Goal: Task Accomplishment & Management: Complete application form

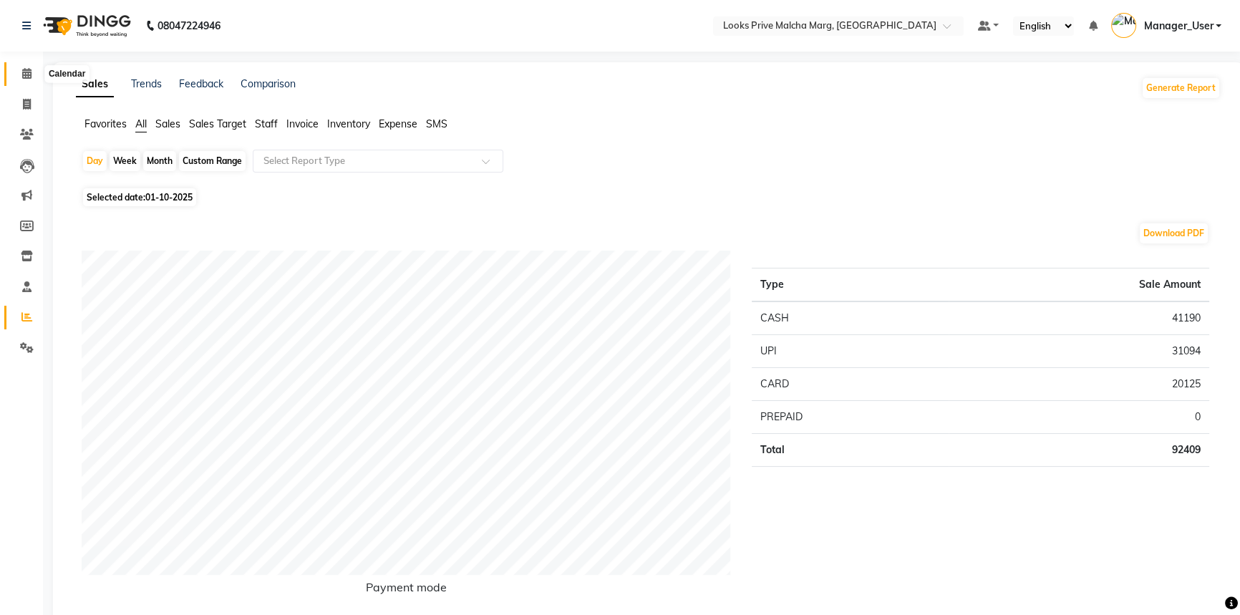
click at [29, 77] on icon at bounding box center [26, 73] width 9 height 11
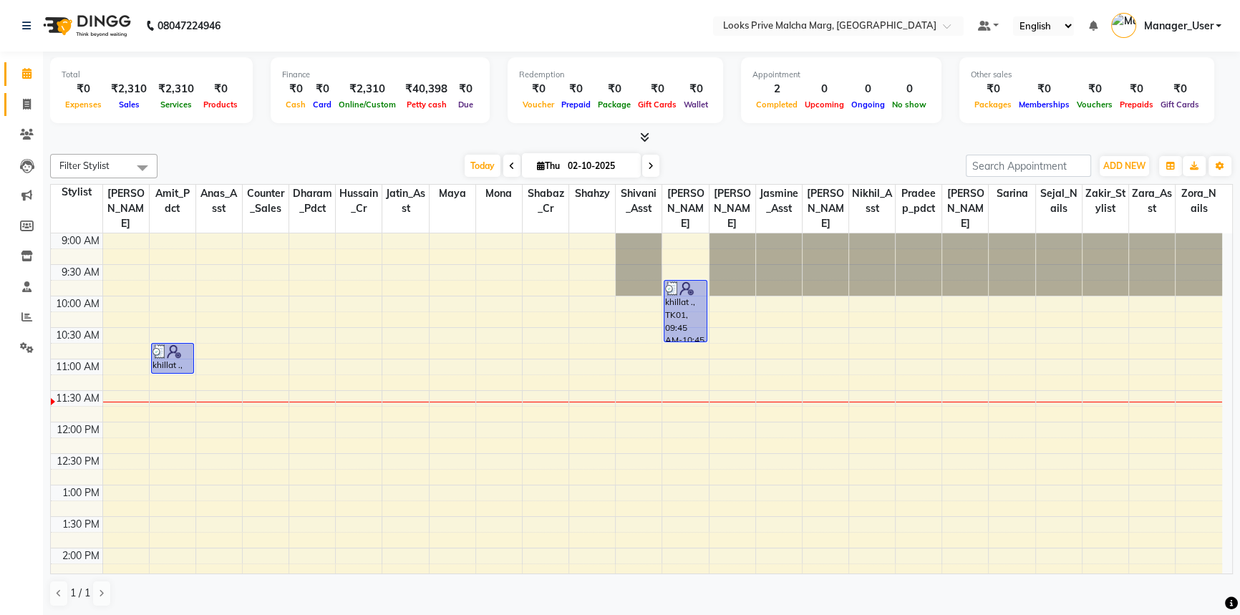
click at [21, 113] on link "Invoice" at bounding box center [21, 105] width 34 height 24
select select "service"
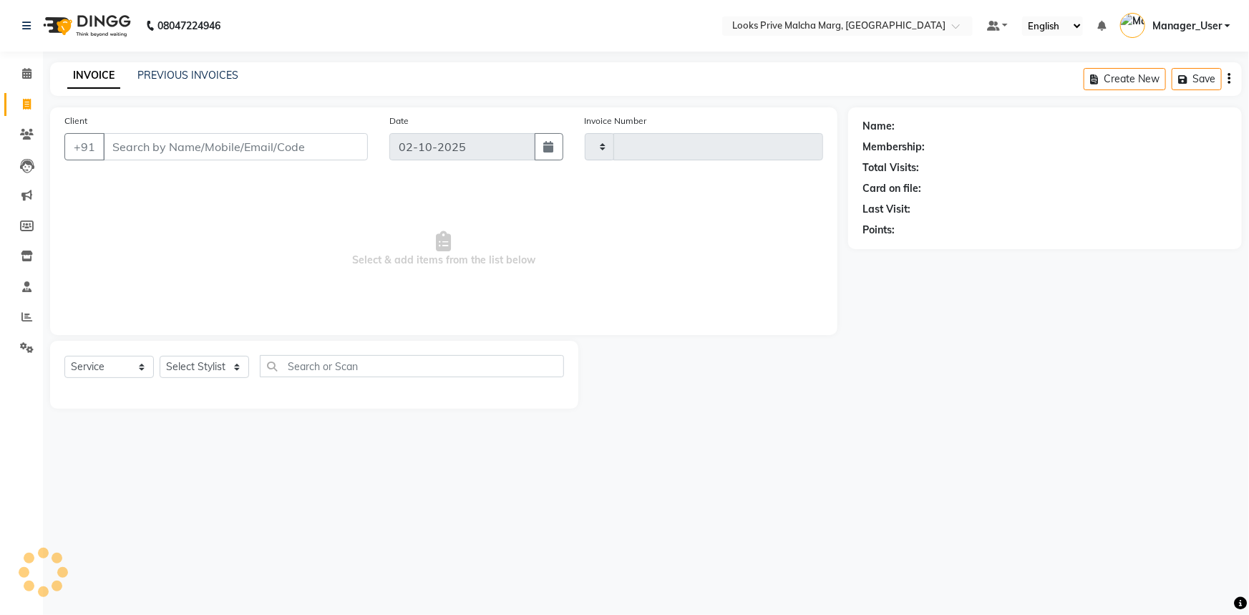
type input "5188"
select select "7648"
click at [199, 150] on input "Client" at bounding box center [235, 146] width 265 height 27
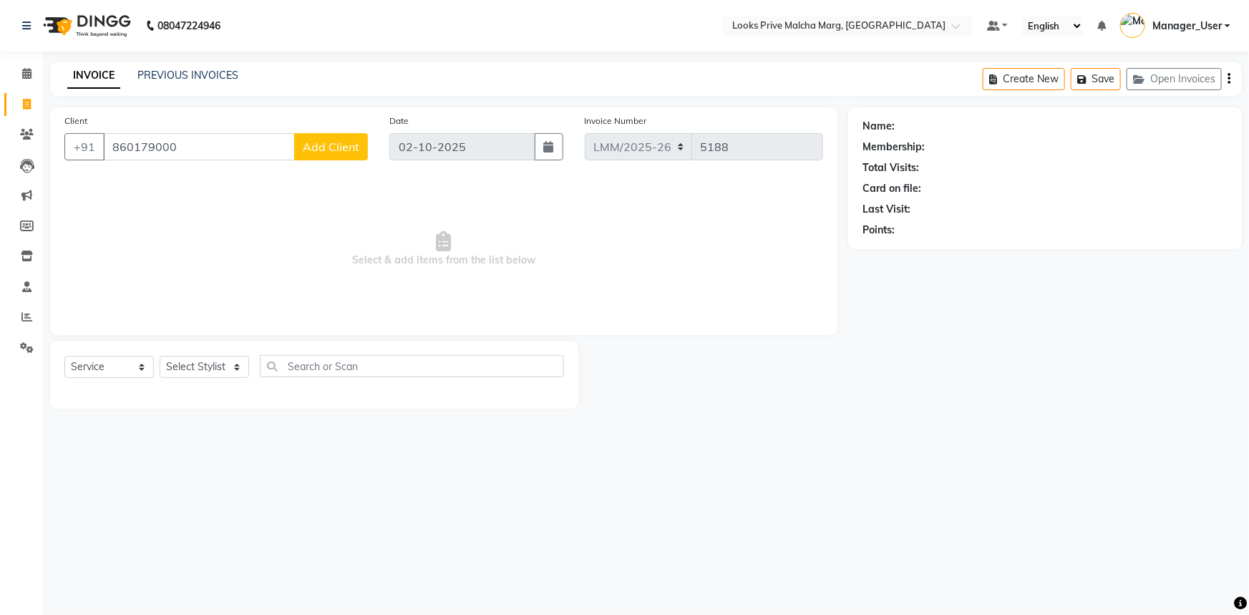
click at [179, 150] on input "860179000" at bounding box center [199, 146] width 192 height 27
type input "8"
click at [348, 143] on input "Client" at bounding box center [235, 146] width 265 height 27
type input "7860179000"
click at [325, 137] on button "Add Client" at bounding box center [331, 146] width 74 height 27
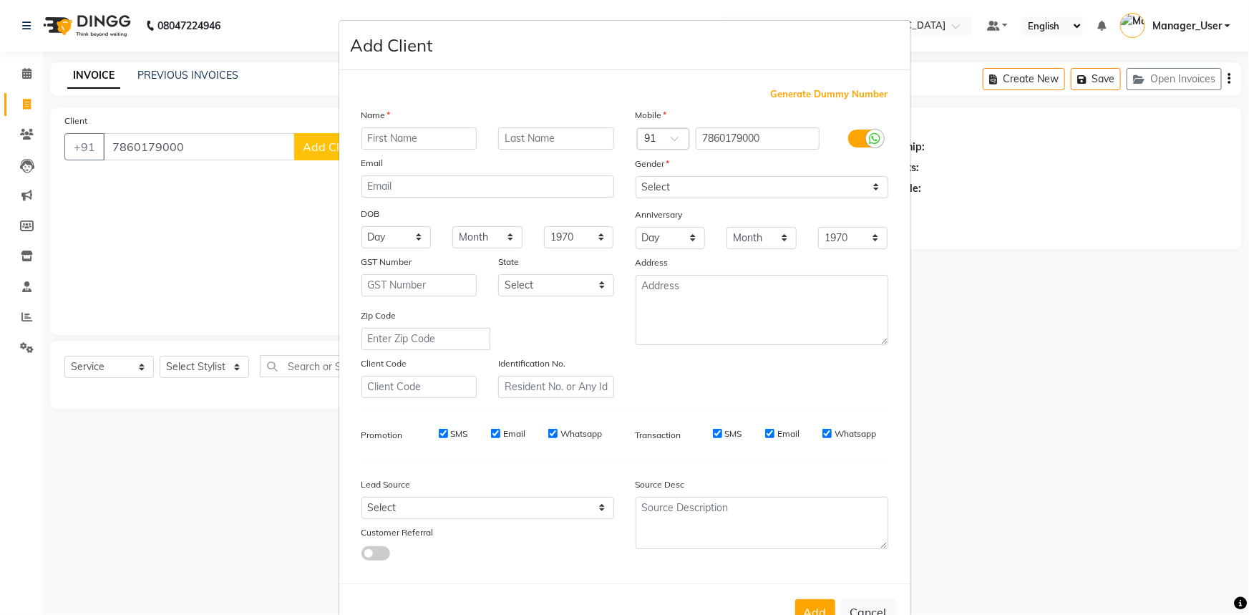
click at [428, 143] on input "text" at bounding box center [420, 138] width 116 height 22
type input "BS"
click at [513, 136] on input "text" at bounding box center [556, 138] width 116 height 22
type input "PANDAY"
click at [820, 185] on select "Select Male Female Other Prefer Not To Say" at bounding box center [762, 187] width 253 height 22
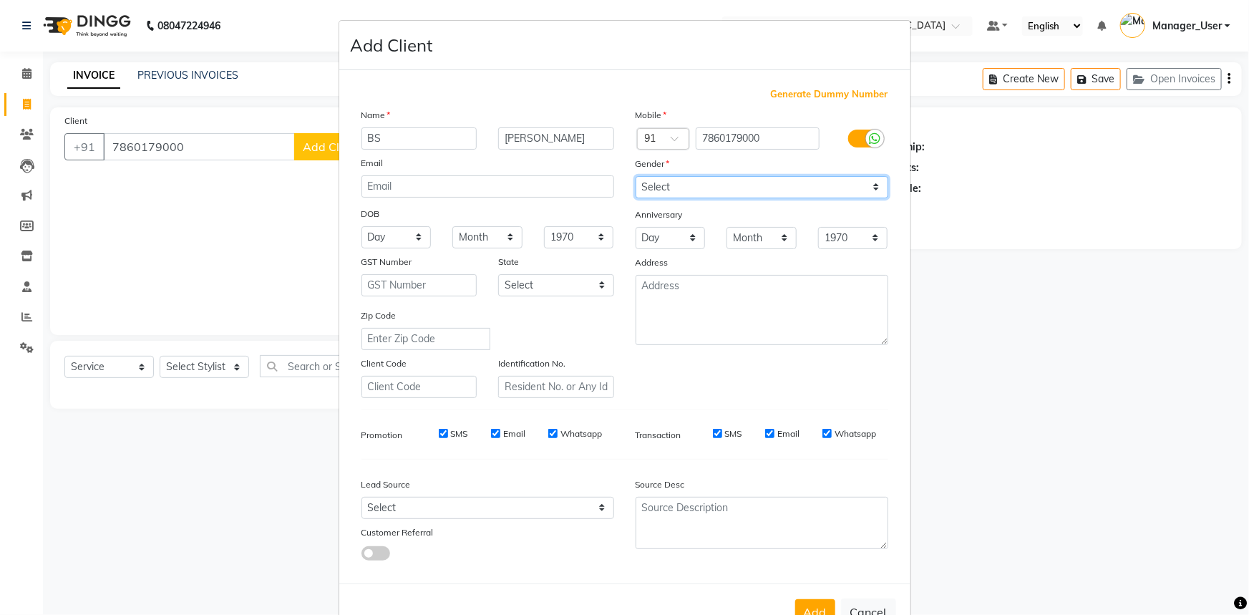
select select "male"
click at [636, 176] on select "Select Male Female Other Prefer Not To Say" at bounding box center [762, 187] width 253 height 22
click at [795, 608] on button "Add" at bounding box center [815, 612] width 40 height 26
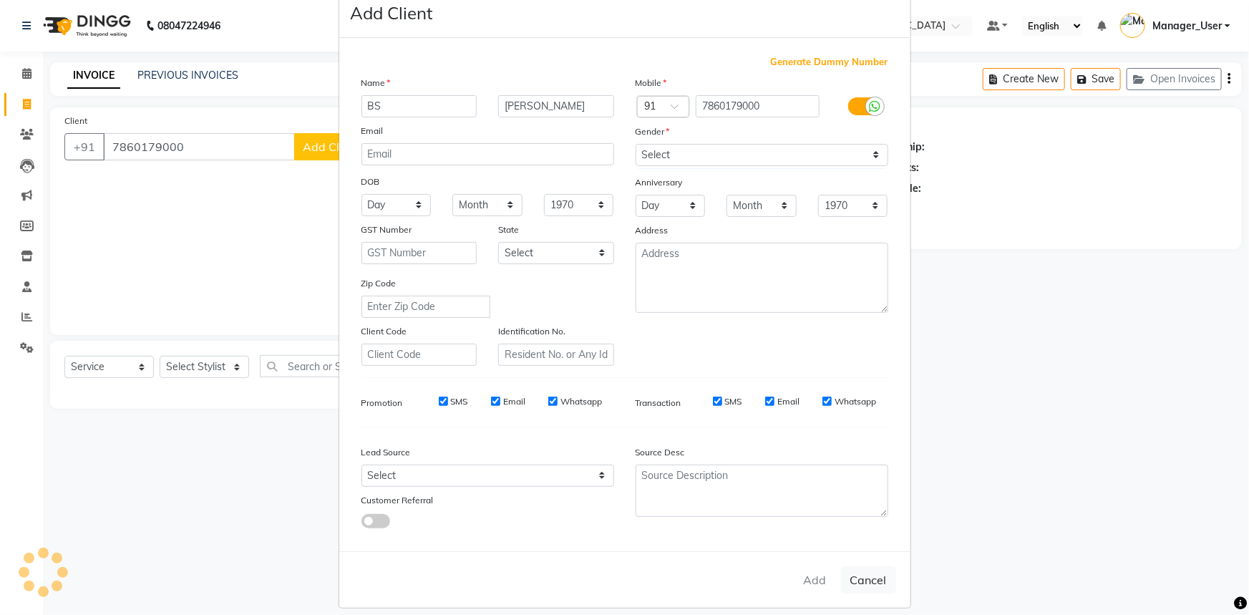
scroll to position [50, 0]
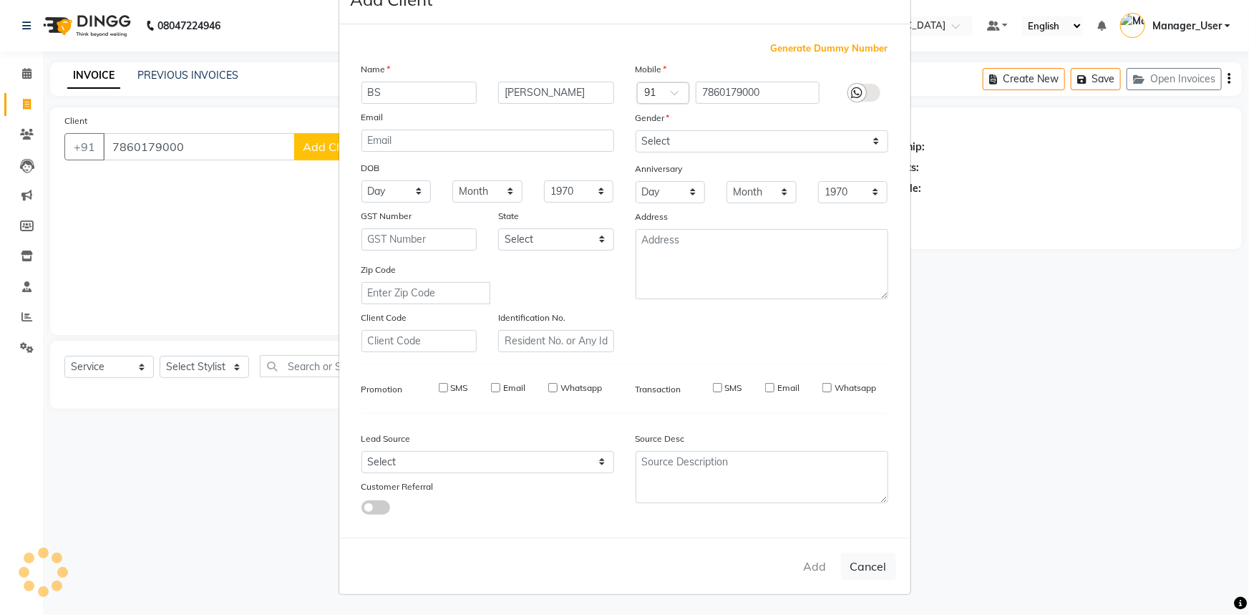
select select
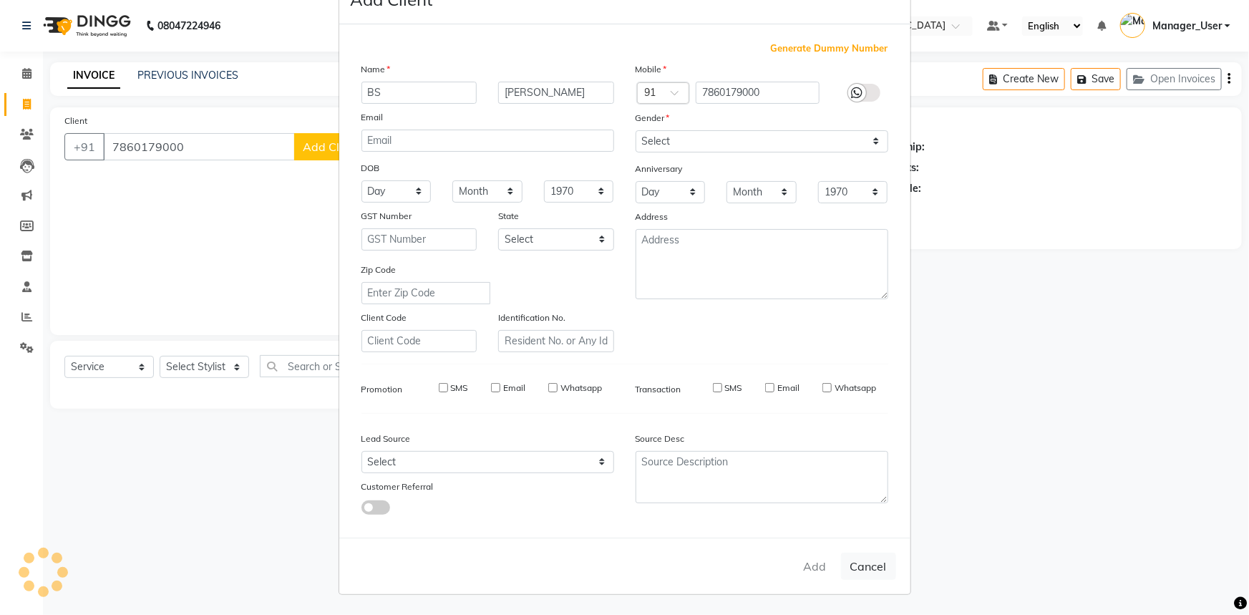
select select
checkbox input "false"
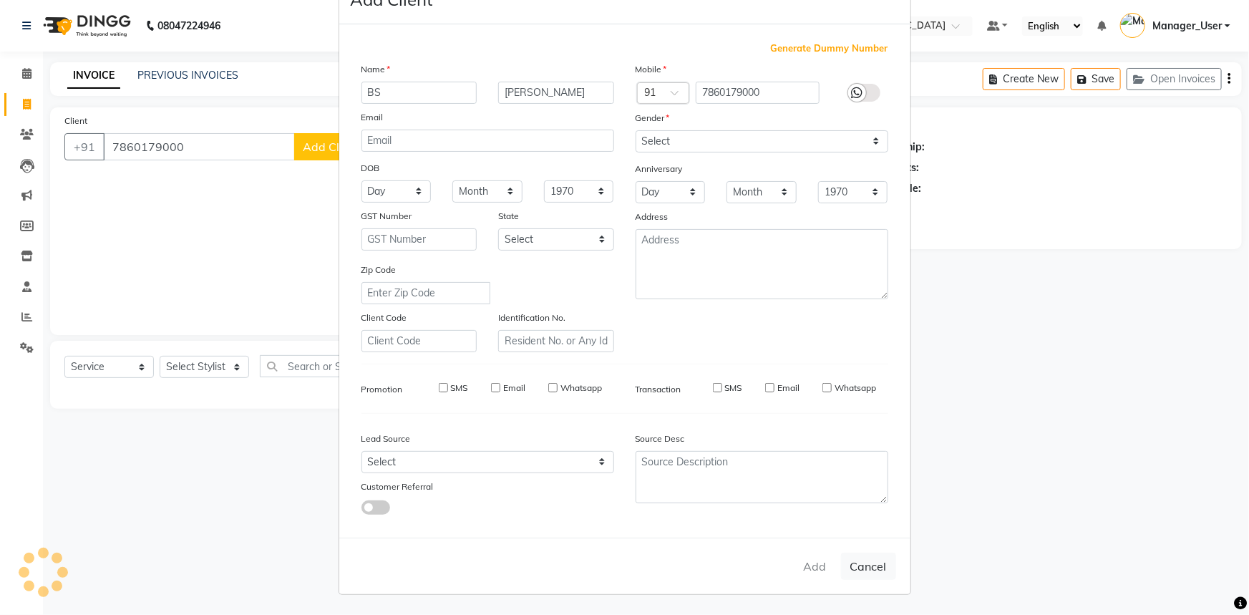
checkbox input "false"
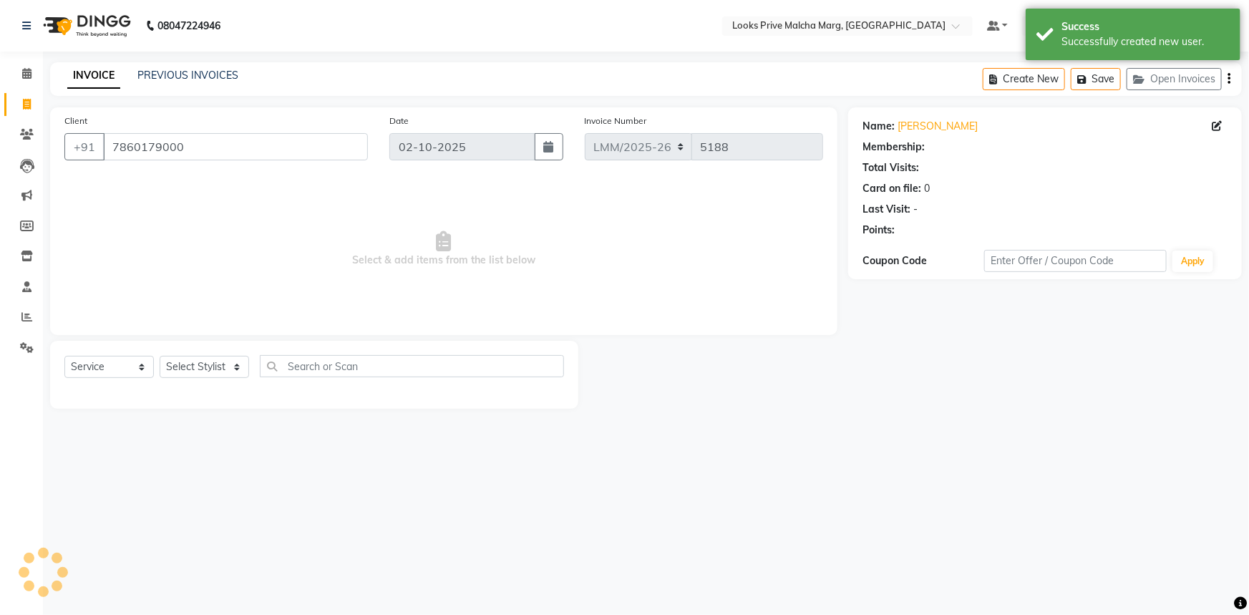
select select "1: Object"
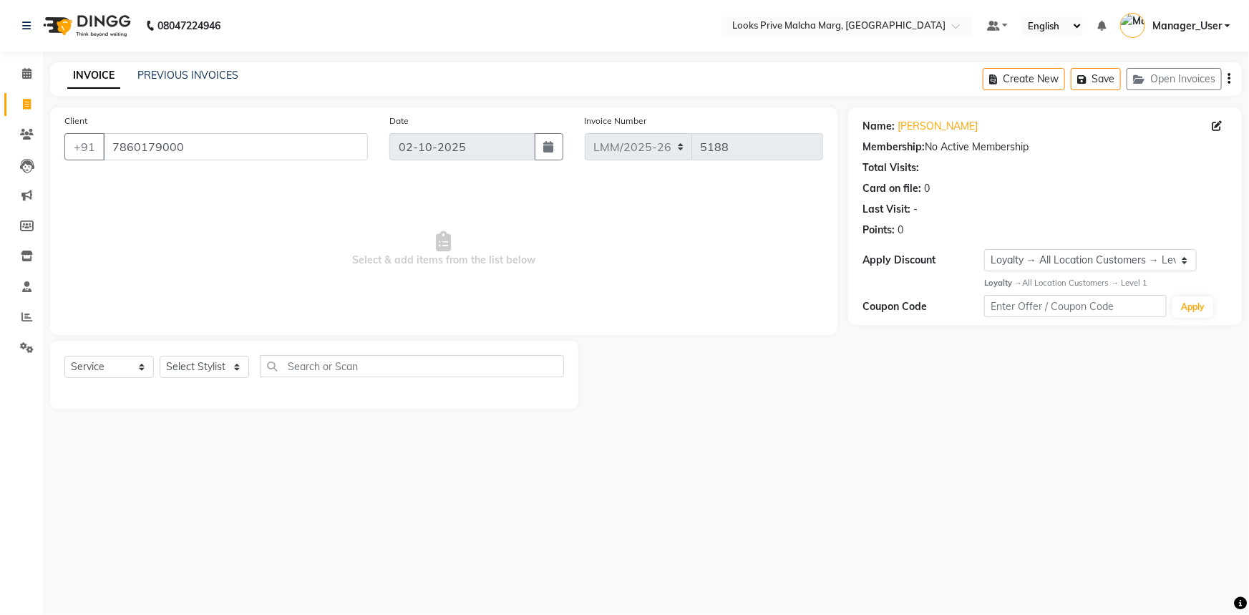
click at [207, 383] on div "Select Service Product Membership Package Voucher Prepaid Gift Card Select Styl…" at bounding box center [314, 372] width 500 height 34
click at [215, 369] on select "Select Stylist Akbar_pdct Amir Amit_Pdct Anas_Asst Counter_Sales Dharam_Pdct Hu…" at bounding box center [204, 367] width 89 height 22
select select "66965"
click at [160, 356] on select "Select Stylist Akbar_pdct Amir Amit_Pdct Anas_Asst Counter_Sales Dharam_Pdct Hu…" at bounding box center [204, 367] width 89 height 22
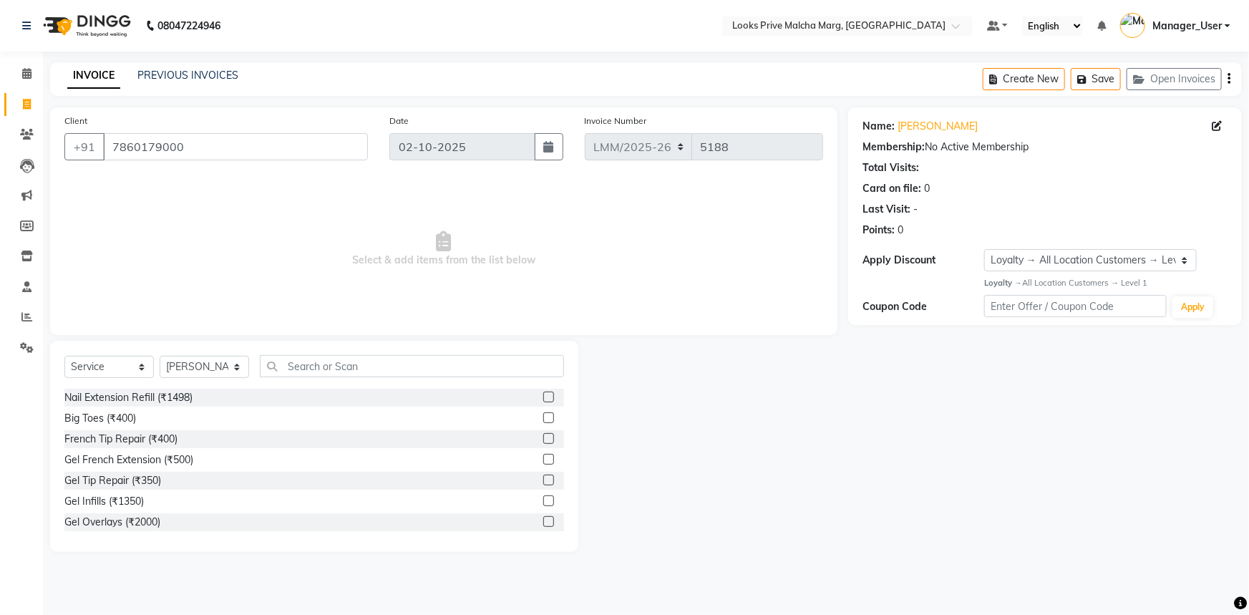
click at [319, 357] on div "Select Service Product Membership Package Voucher Prepaid Gift Card Select Styl…" at bounding box center [314, 446] width 528 height 211
click at [314, 372] on input "text" at bounding box center [412, 366] width 304 height 22
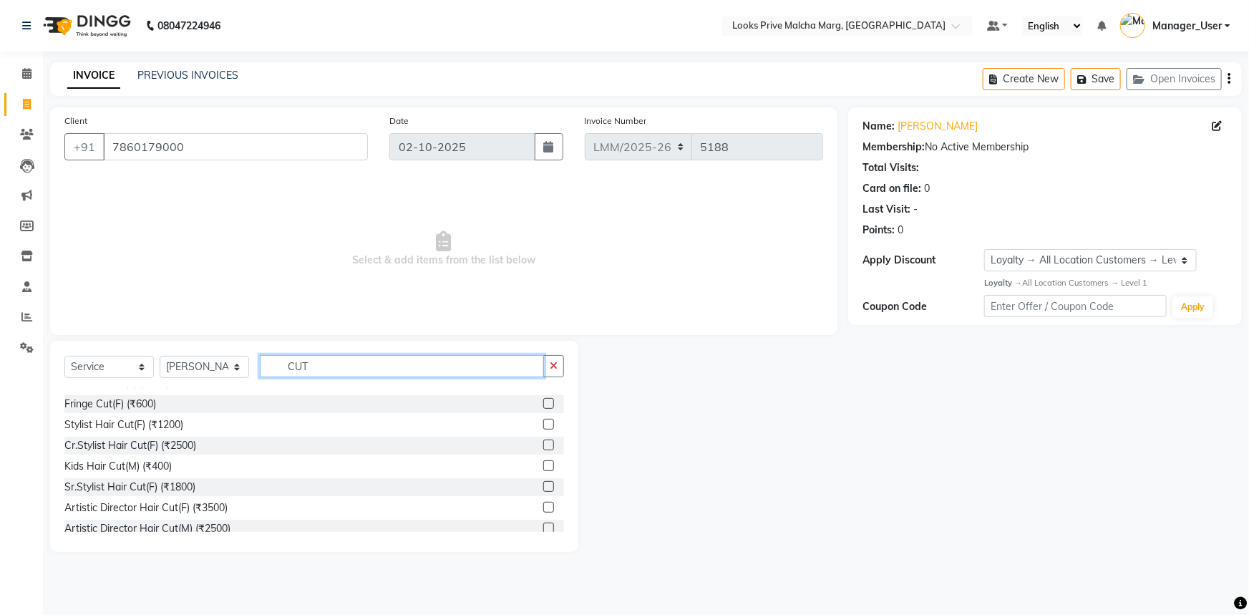
scroll to position [64, 0]
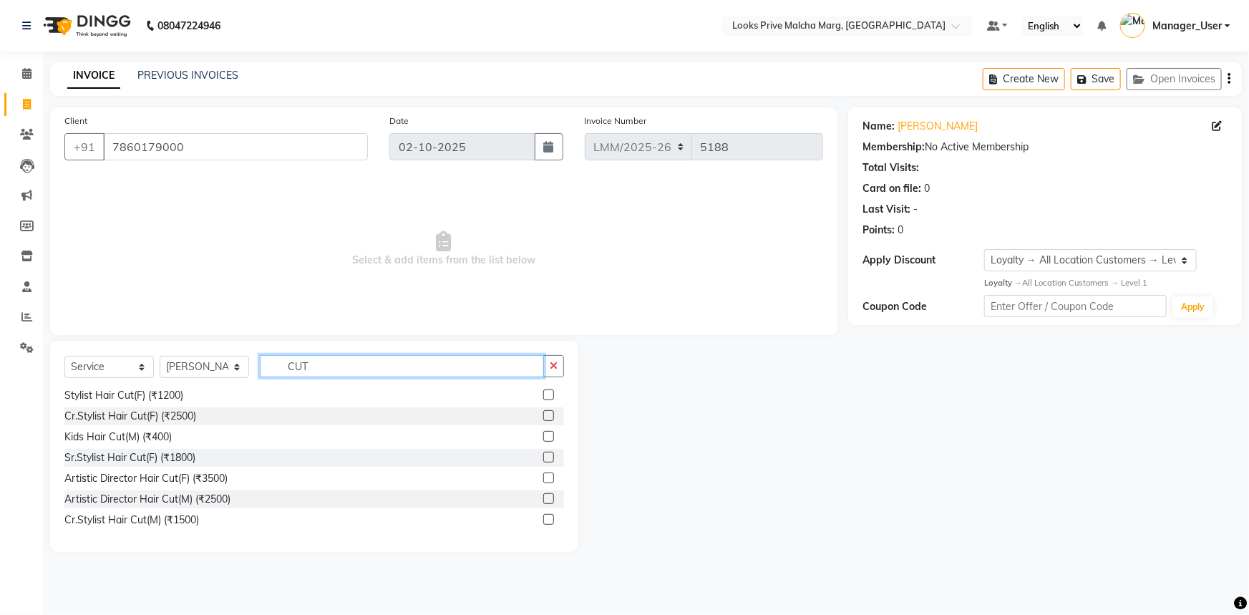
type input "CUT"
click at [543, 520] on label at bounding box center [548, 519] width 11 height 11
click at [543, 520] on input "checkbox" at bounding box center [547, 520] width 9 height 9
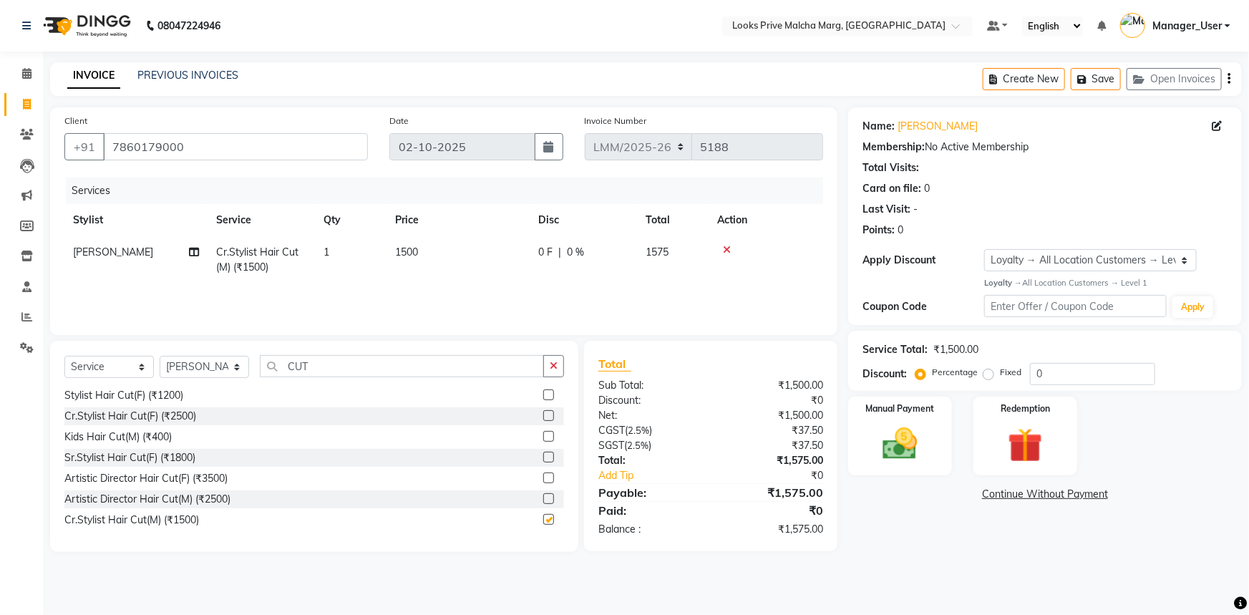
checkbox input "false"
click at [460, 364] on input "CUT" at bounding box center [402, 366] width 284 height 22
type input "C"
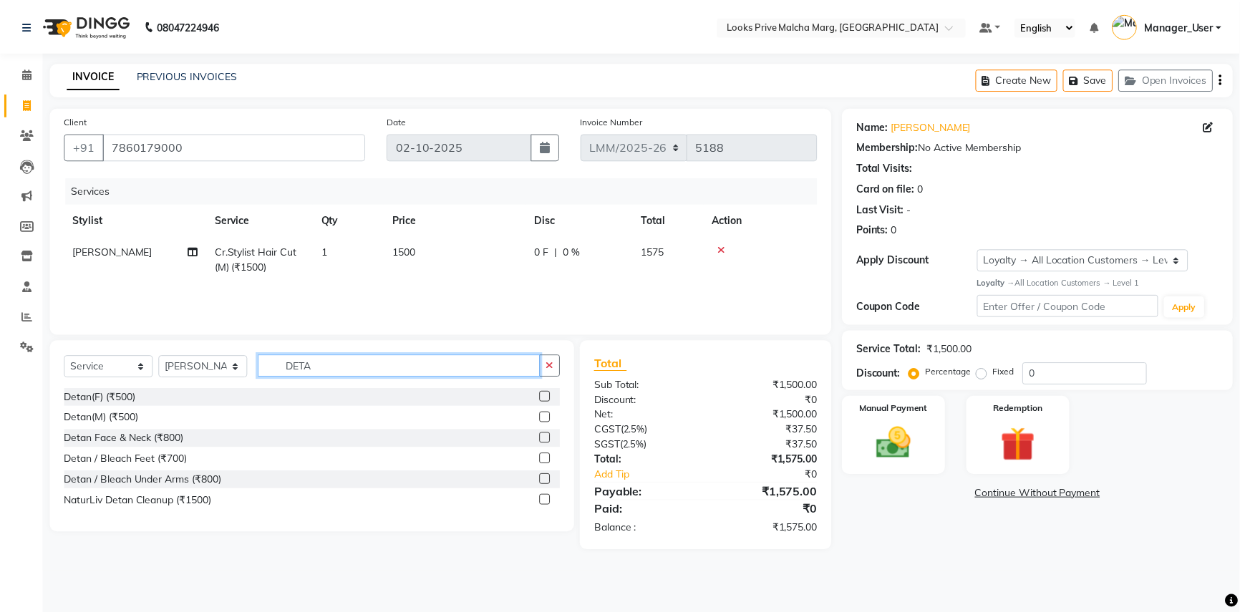
scroll to position [0, 0]
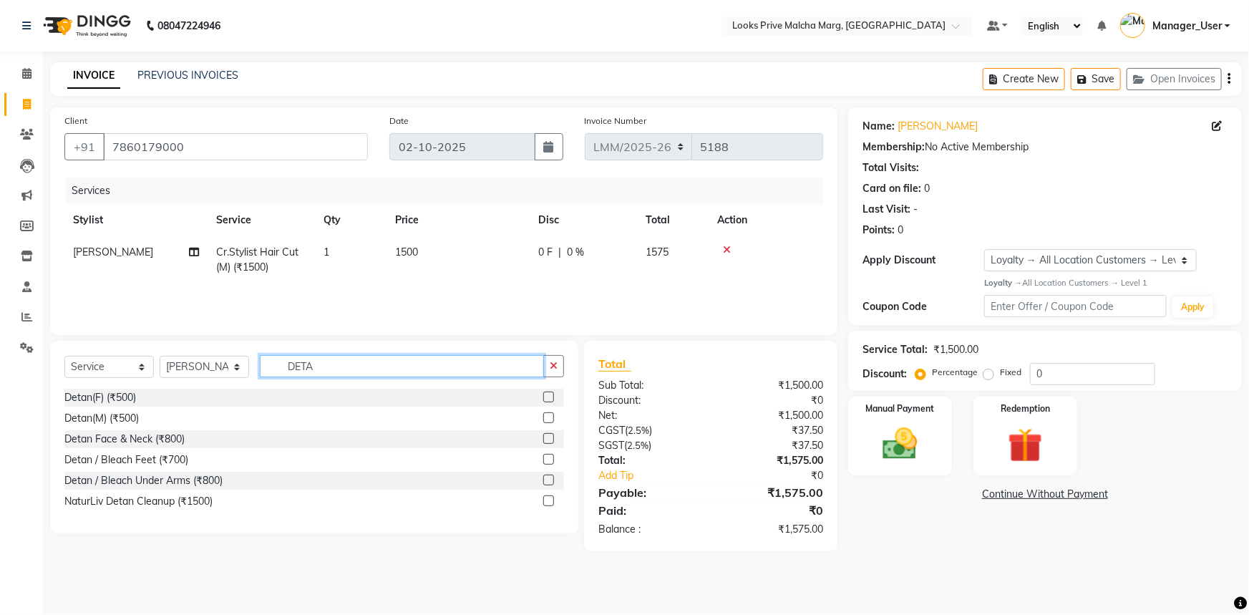
type input "DETA"
click at [550, 395] on label at bounding box center [548, 397] width 11 height 11
click at [550, 395] on input "checkbox" at bounding box center [547, 397] width 9 height 9
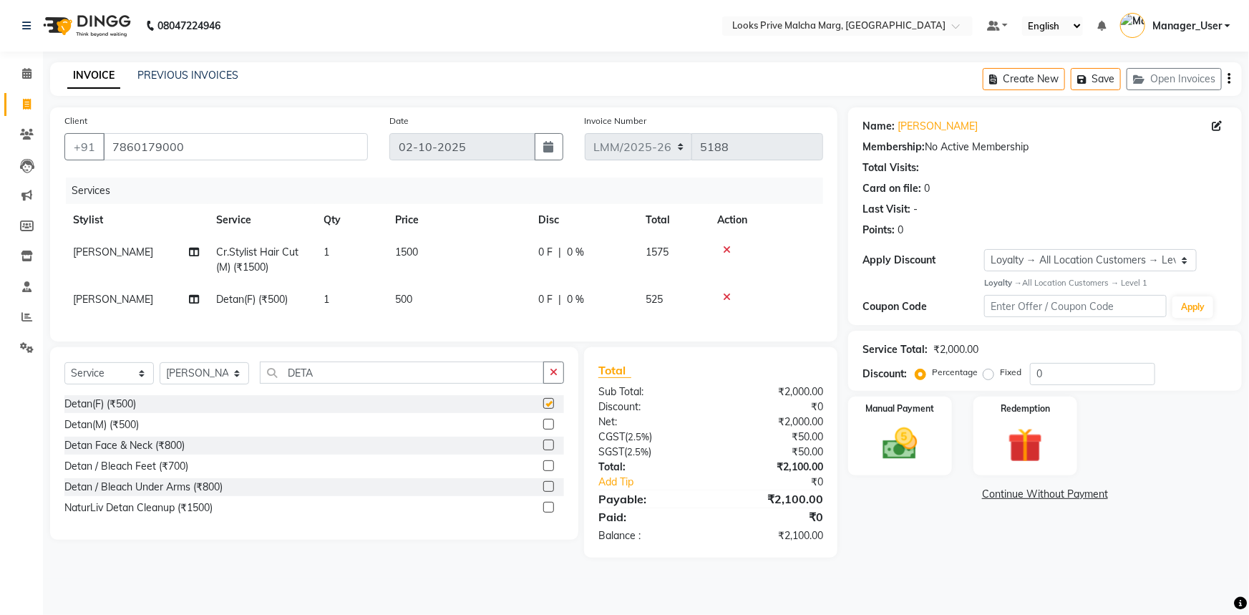
checkbox input "false"
click at [440, 300] on td "500" at bounding box center [458, 300] width 143 height 32
select select "66965"
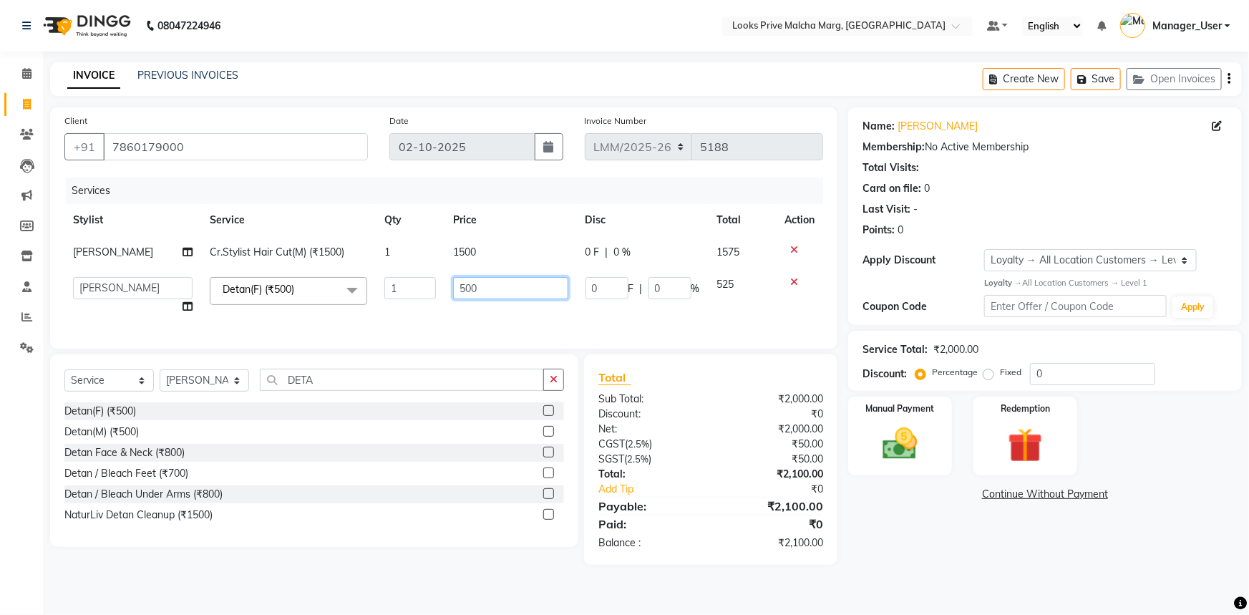
click at [505, 287] on input "500" at bounding box center [510, 288] width 115 height 22
type input "5"
type input "1500"
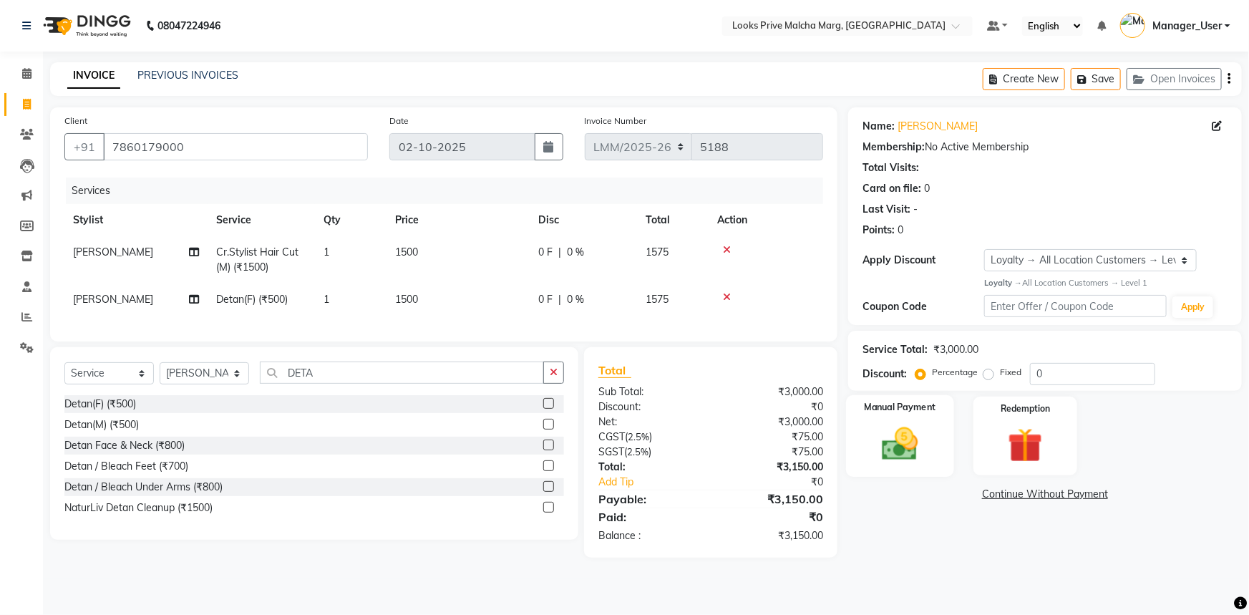
click at [932, 437] on div "Manual Payment" at bounding box center [900, 436] width 108 height 82
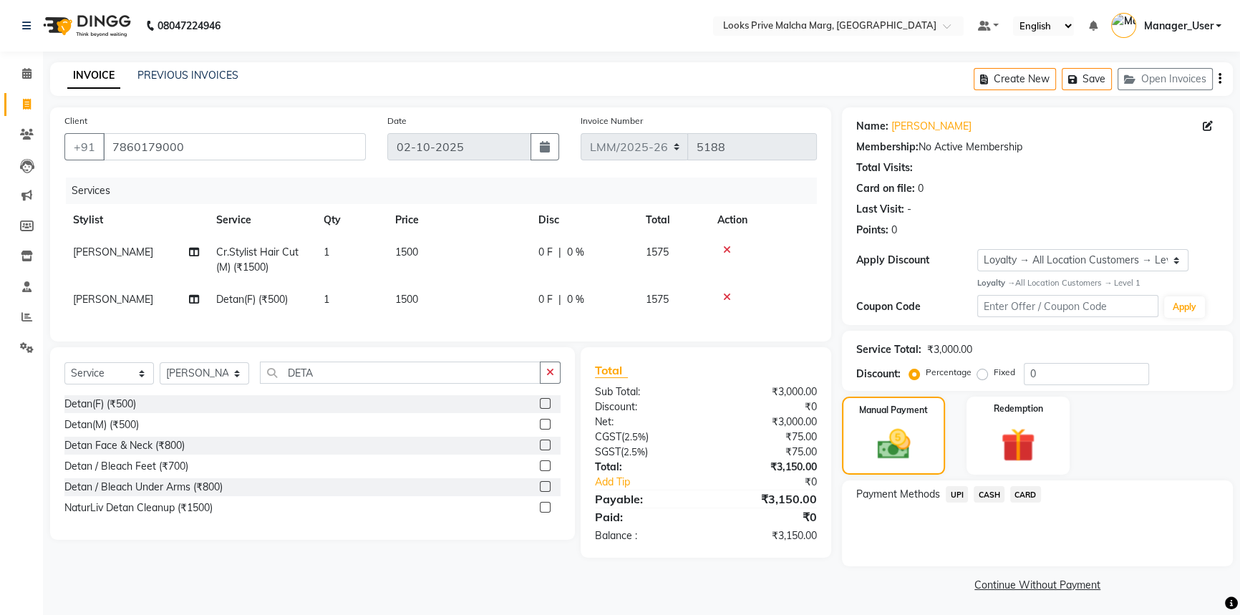
click at [955, 502] on span "UPI" at bounding box center [957, 494] width 22 height 16
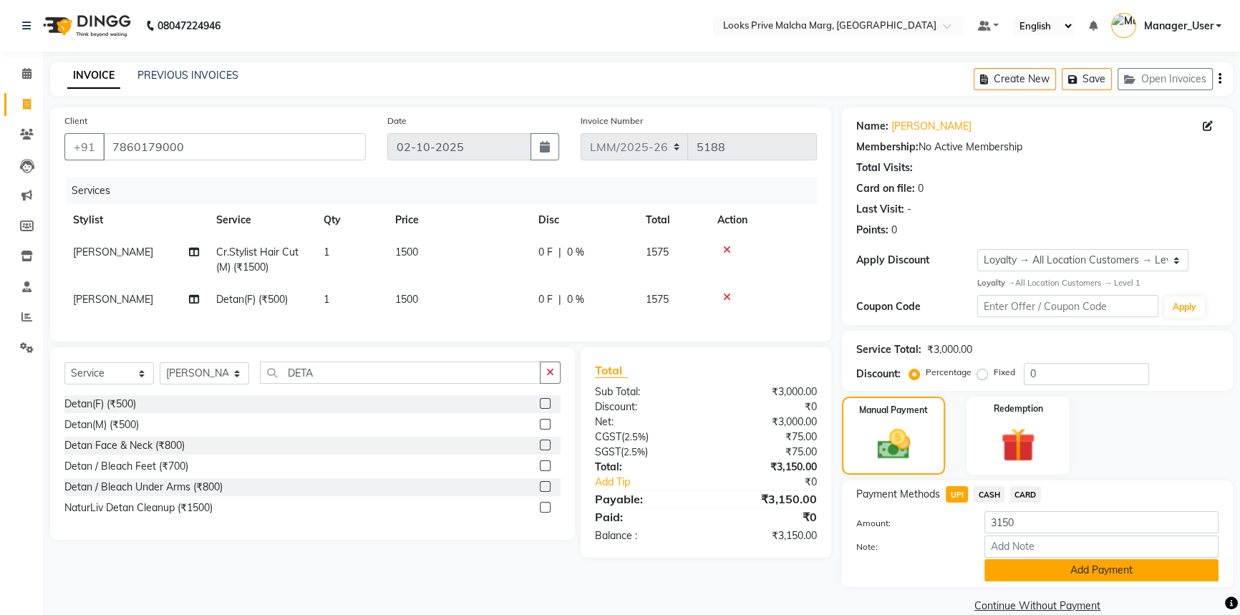
click at [1045, 559] on button "Add Payment" at bounding box center [1101, 570] width 234 height 22
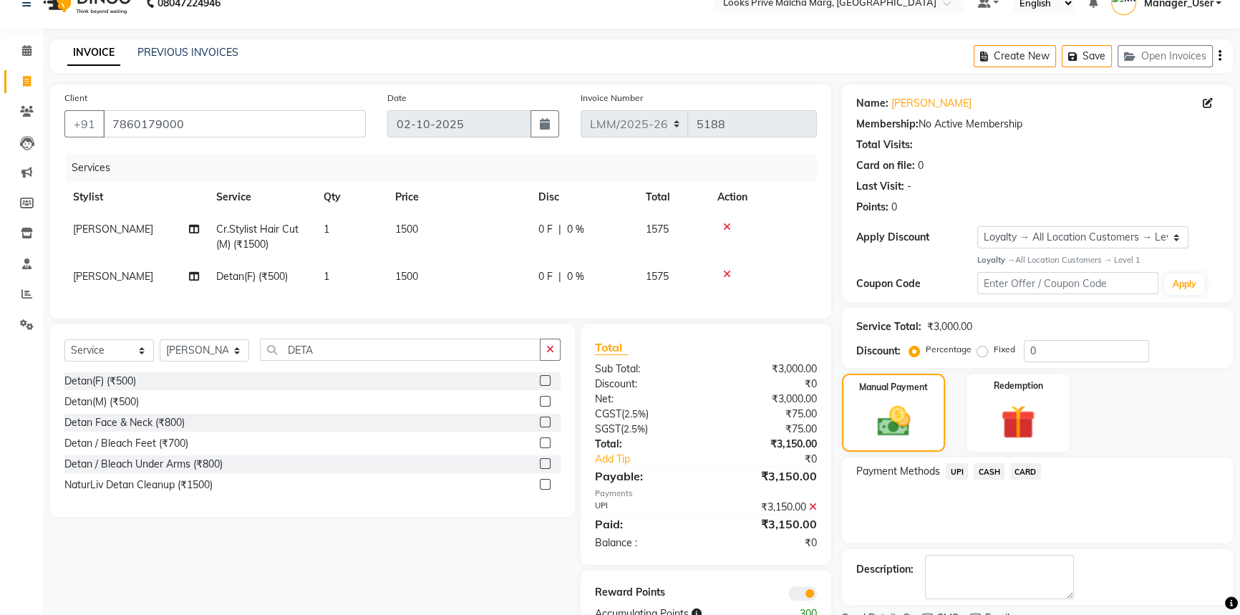
scroll to position [82, 0]
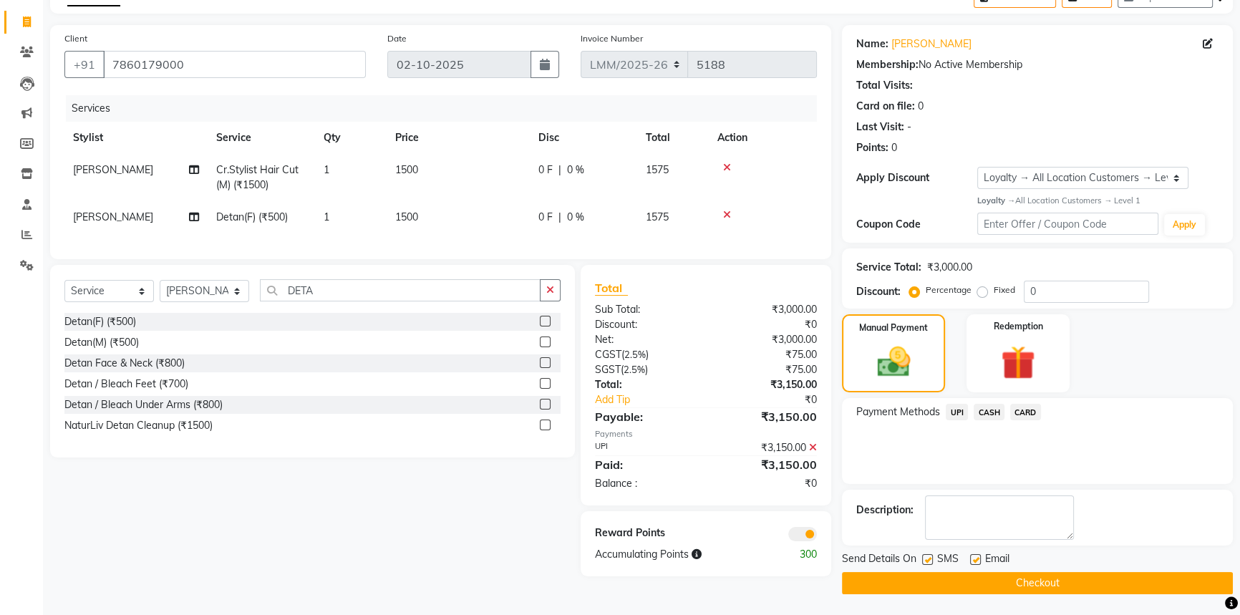
click at [1016, 583] on button "Checkout" at bounding box center [1037, 583] width 391 height 22
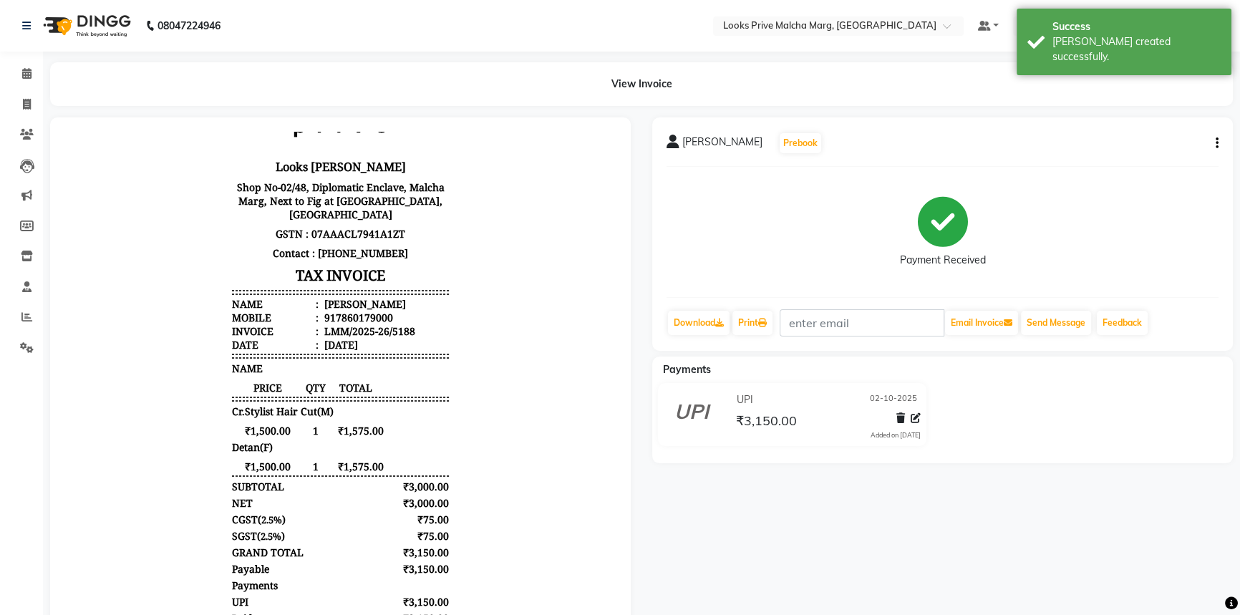
scroll to position [67, 0]
click at [27, 74] on icon at bounding box center [26, 73] width 9 height 11
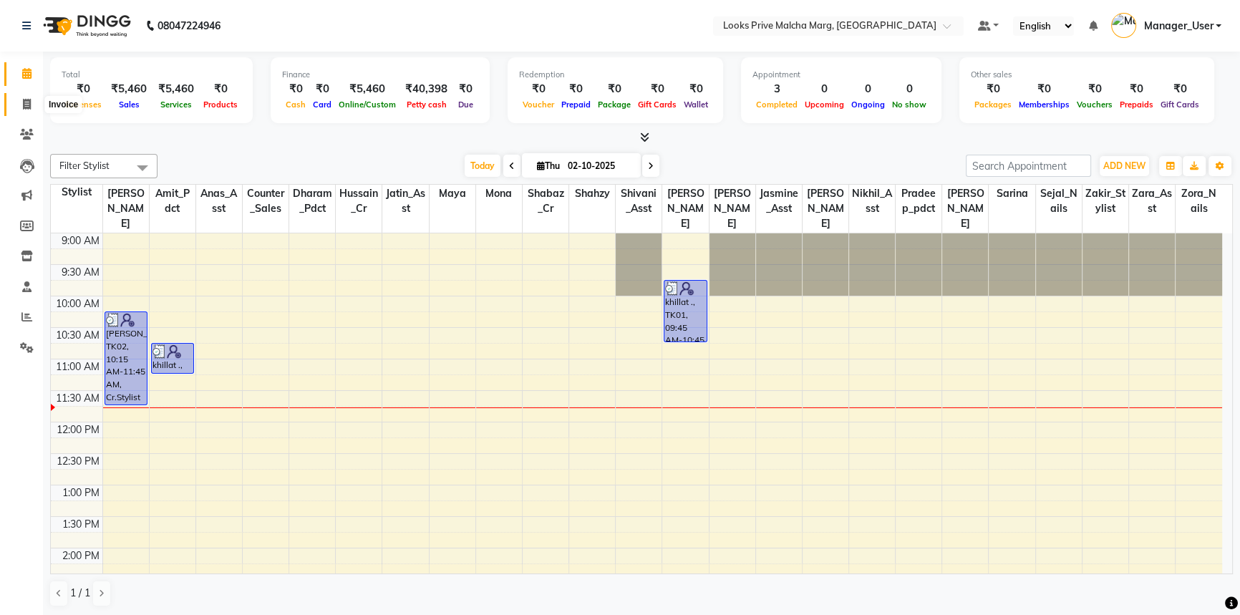
click at [34, 101] on span at bounding box center [26, 105] width 25 height 16
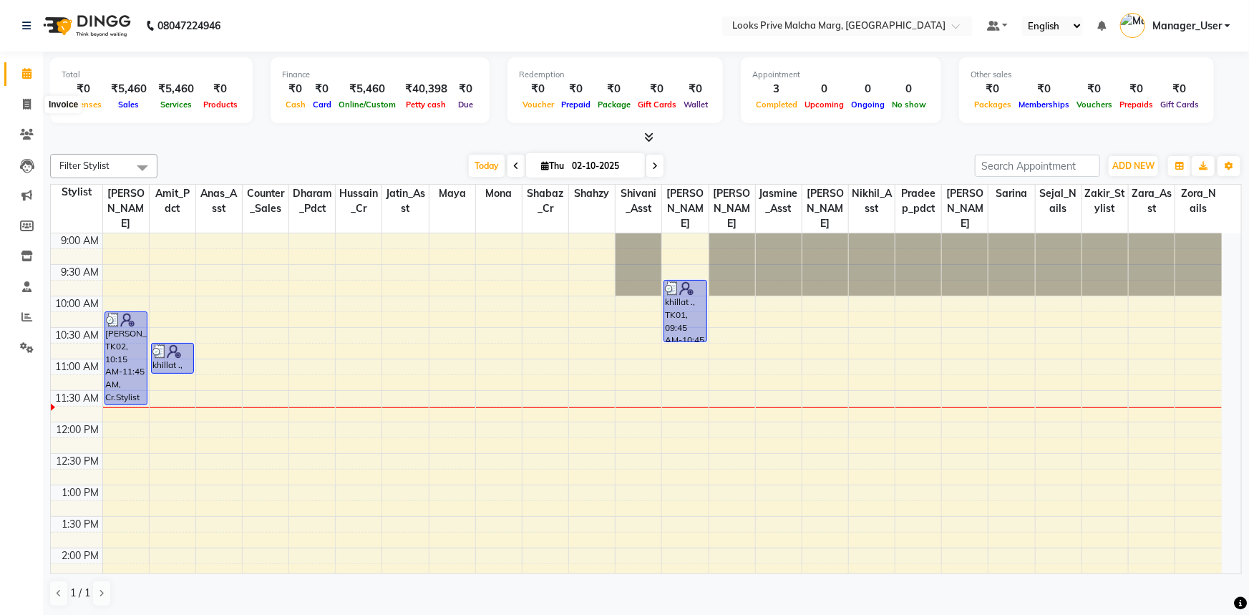
select select "service"
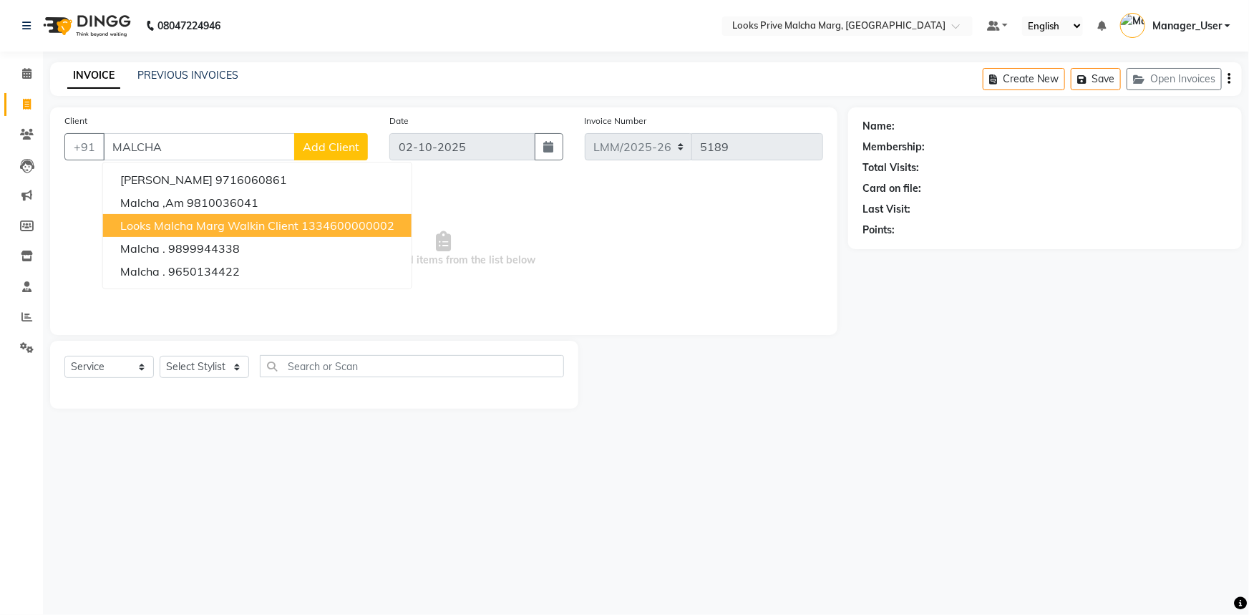
click at [193, 234] on button "Looks Malcha Marg Walkin Client 1334600000002" at bounding box center [257, 225] width 309 height 23
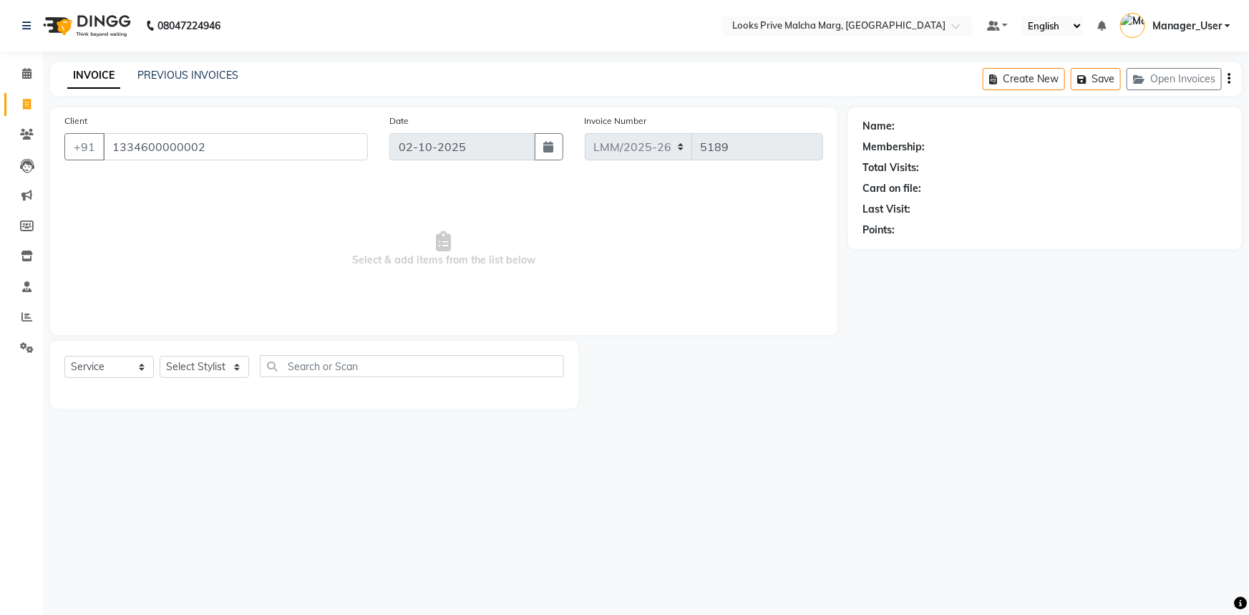
type input "1334600000002"
click at [223, 357] on select "Select Stylist Akbar_pdct Amir Amit_Pdct Anas_Asst Counter_Sales Dharam_Pdct Hu…" at bounding box center [204, 367] width 89 height 22
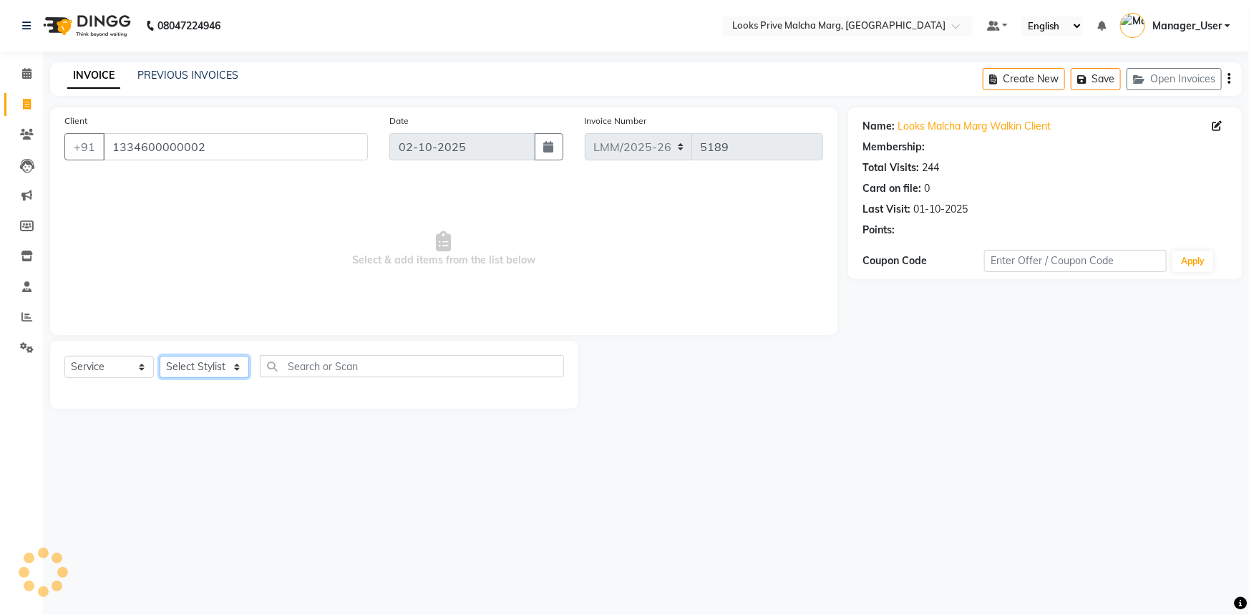
select select "1: Object"
select select "66969"
click at [160, 356] on select "Select Stylist Akbar_pdct Amir Amit_Pdct Anas_Asst Counter_Sales Dharam_Pdct Hu…" at bounding box center [204, 367] width 89 height 22
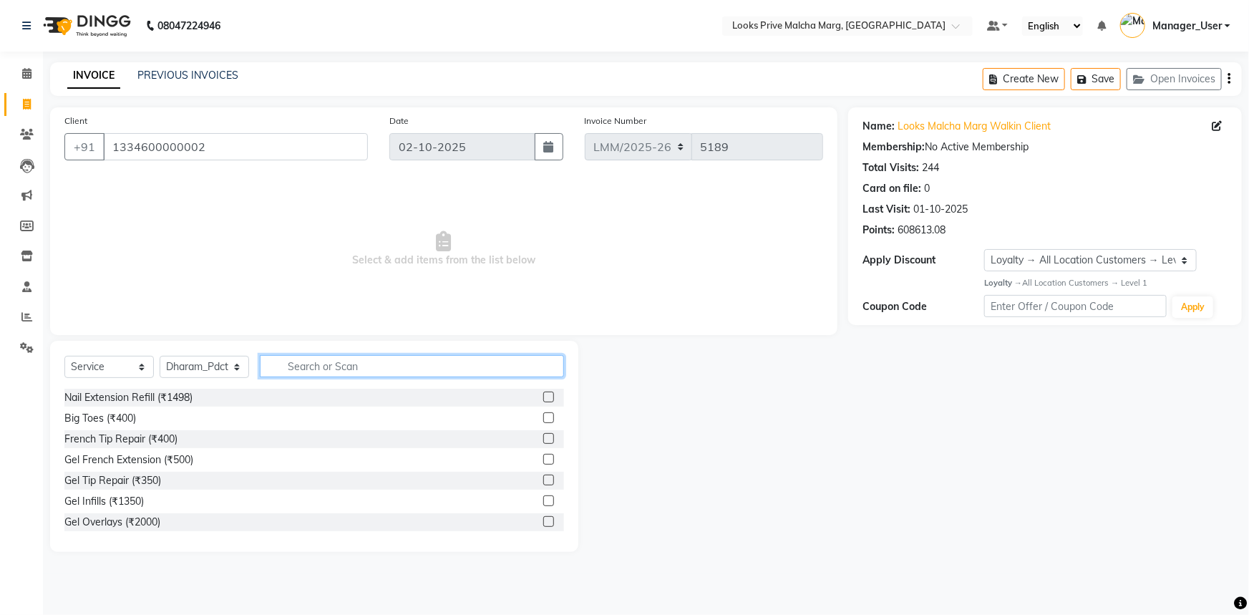
click at [311, 372] on input "text" at bounding box center [412, 366] width 304 height 22
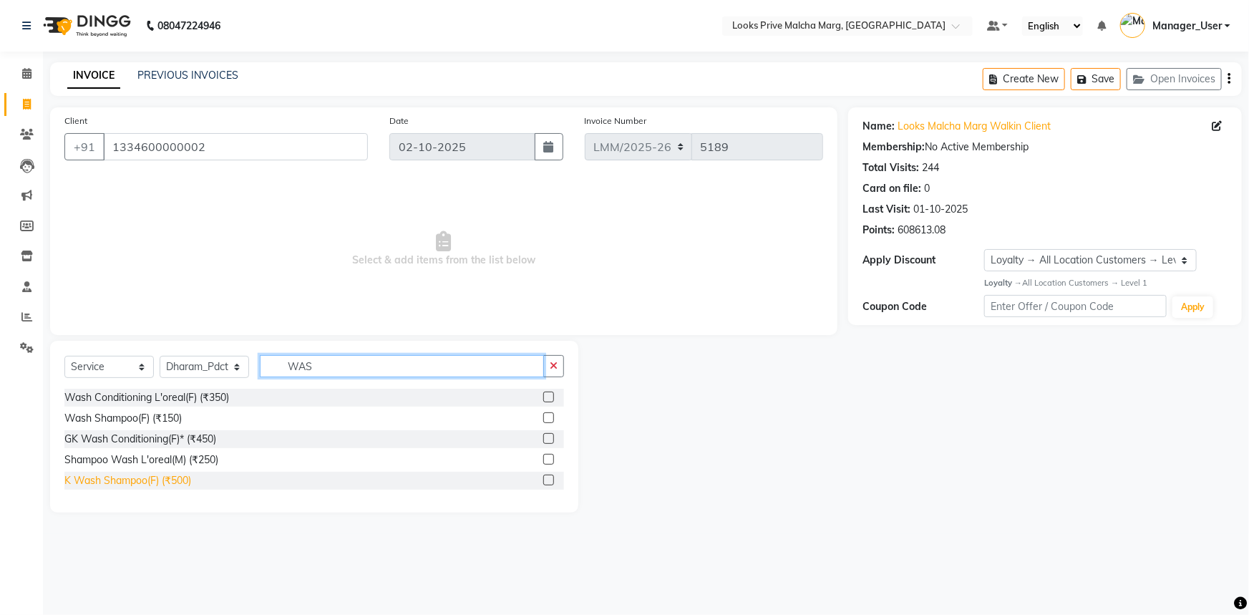
type input "WAS"
click at [150, 487] on div "K Wash Shampoo(F) (₹500)" at bounding box center [127, 480] width 127 height 15
checkbox input "false"
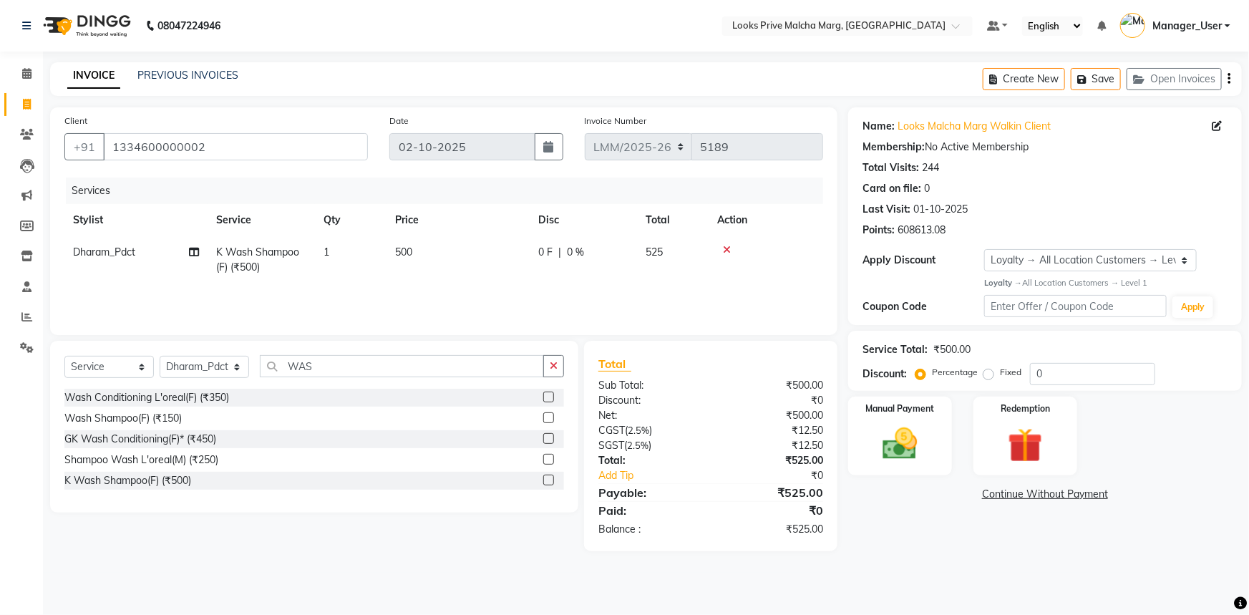
click at [483, 256] on td "500" at bounding box center [458, 259] width 143 height 47
select select "66969"
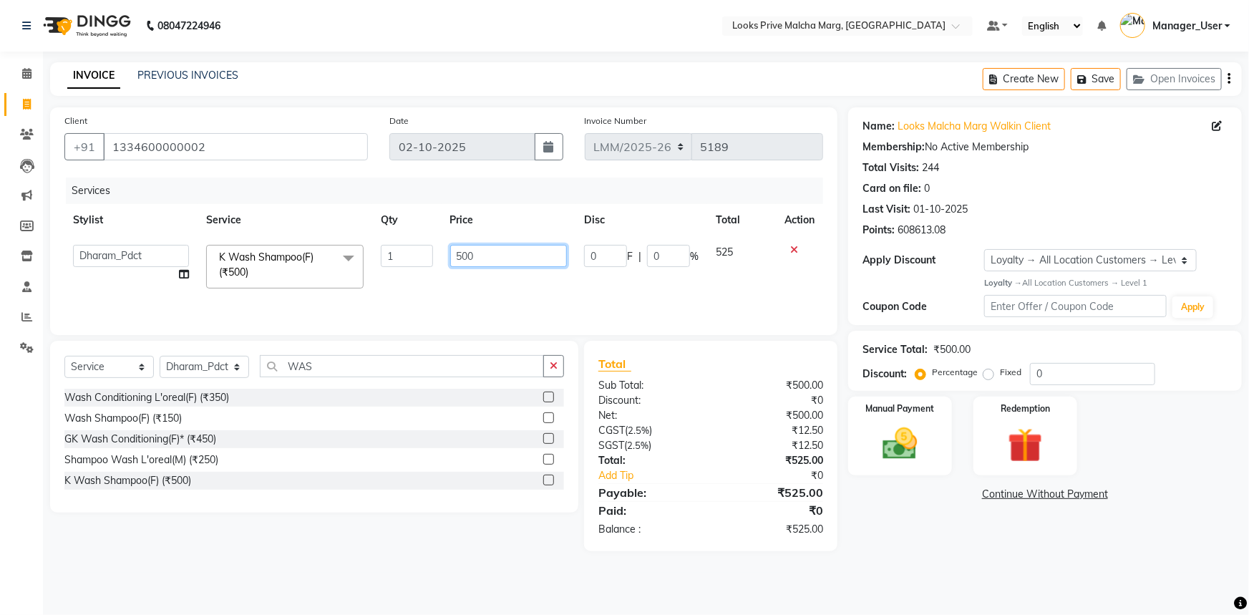
drag, startPoint x: 488, startPoint y: 258, endPoint x: 394, endPoint y: 268, distance: 95.0
click at [394, 268] on tr "Akbar_pdct Amir Amit_Pdct Anas_Asst Counter_Sales Dharam_Pdct Hussain_Cr Jasmin…" at bounding box center [443, 266] width 759 height 61
type input "700"
click at [667, 286] on div "Services Stylist Service Qty Price Disc Total Action Akbar_pdct Amir Amit_Pdct …" at bounding box center [443, 249] width 759 height 143
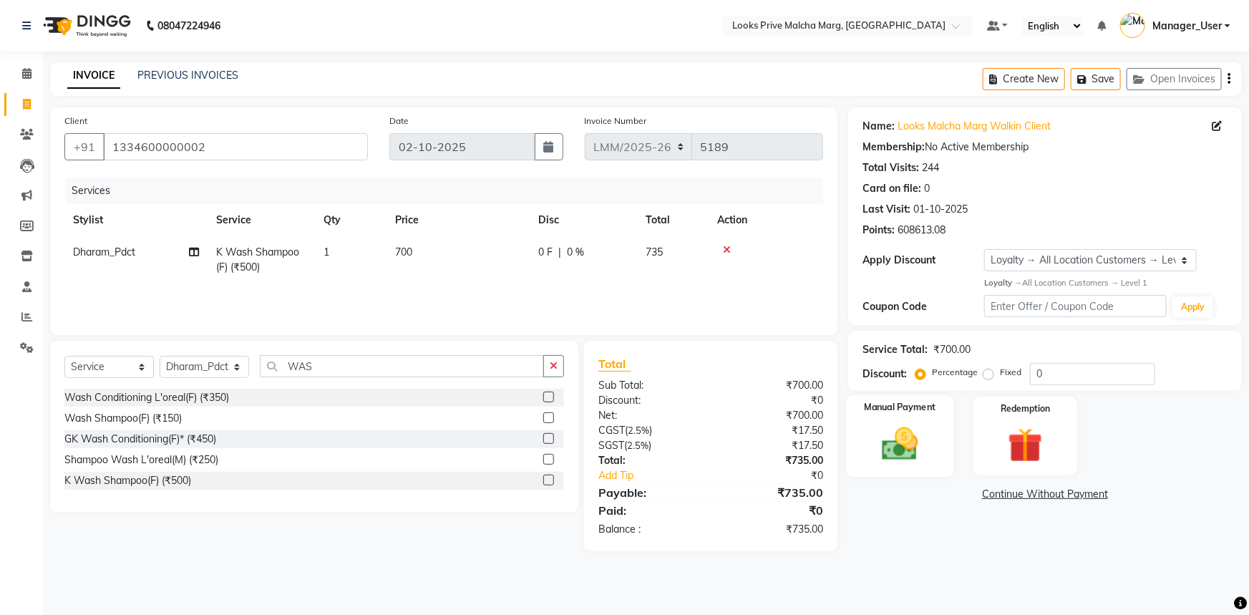
click at [903, 447] on img at bounding box center [900, 444] width 59 height 42
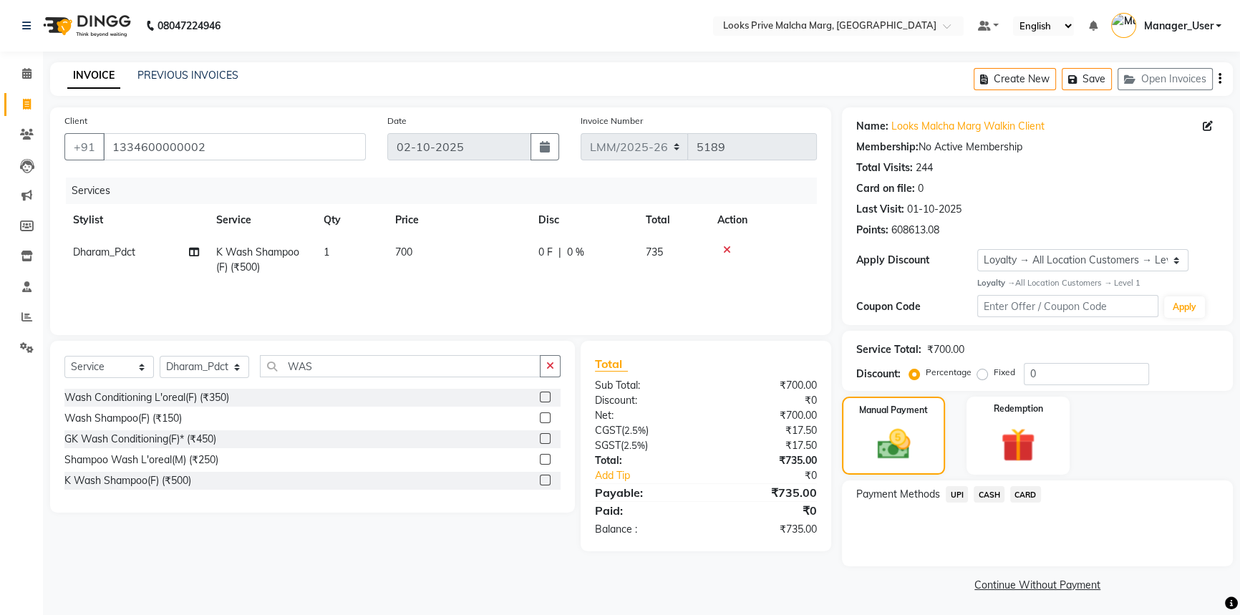
click at [954, 495] on span "UPI" at bounding box center [957, 494] width 22 height 16
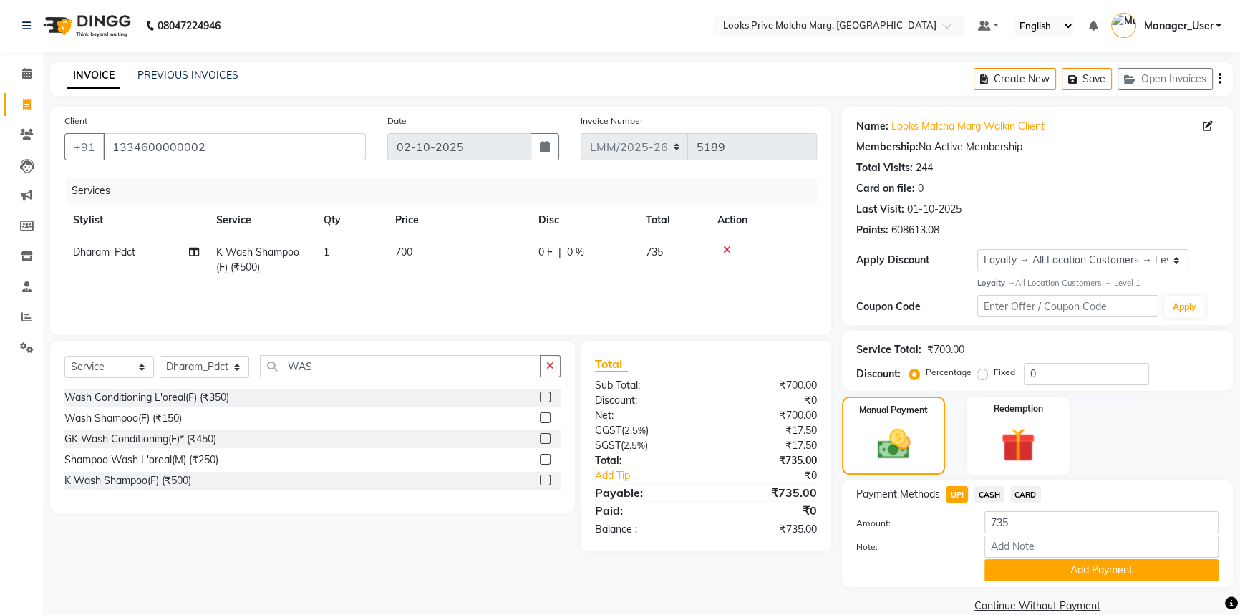
click at [1014, 571] on button "Add Payment" at bounding box center [1101, 570] width 234 height 22
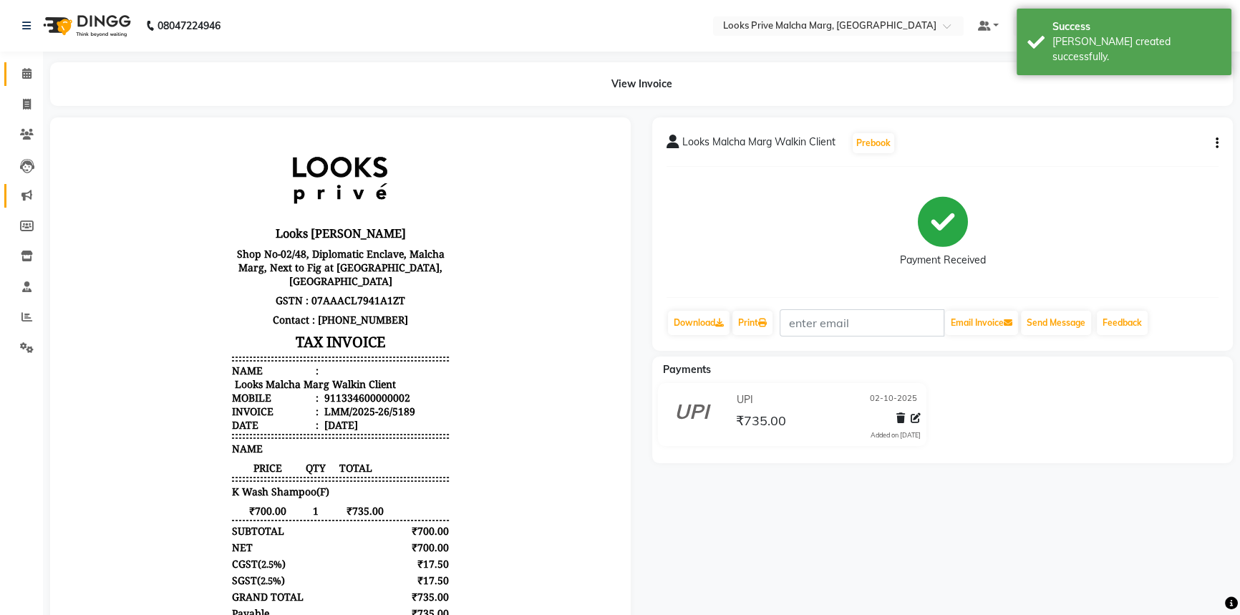
drag, startPoint x: 27, startPoint y: 75, endPoint x: 29, endPoint y: 200, distance: 125.3
click at [27, 75] on icon at bounding box center [26, 73] width 9 height 11
